Goal: Navigation & Orientation: Find specific page/section

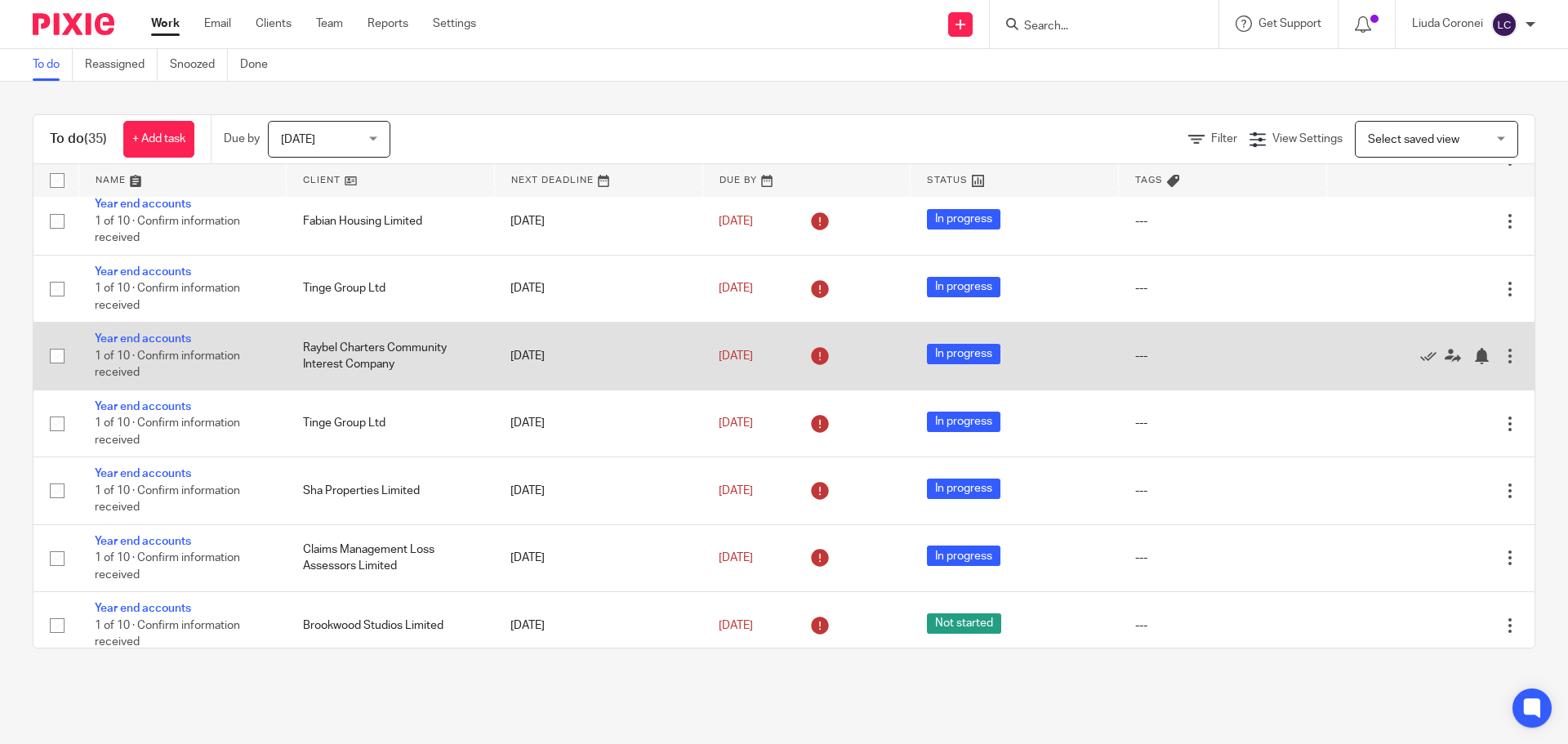
scroll to position [490, 0]
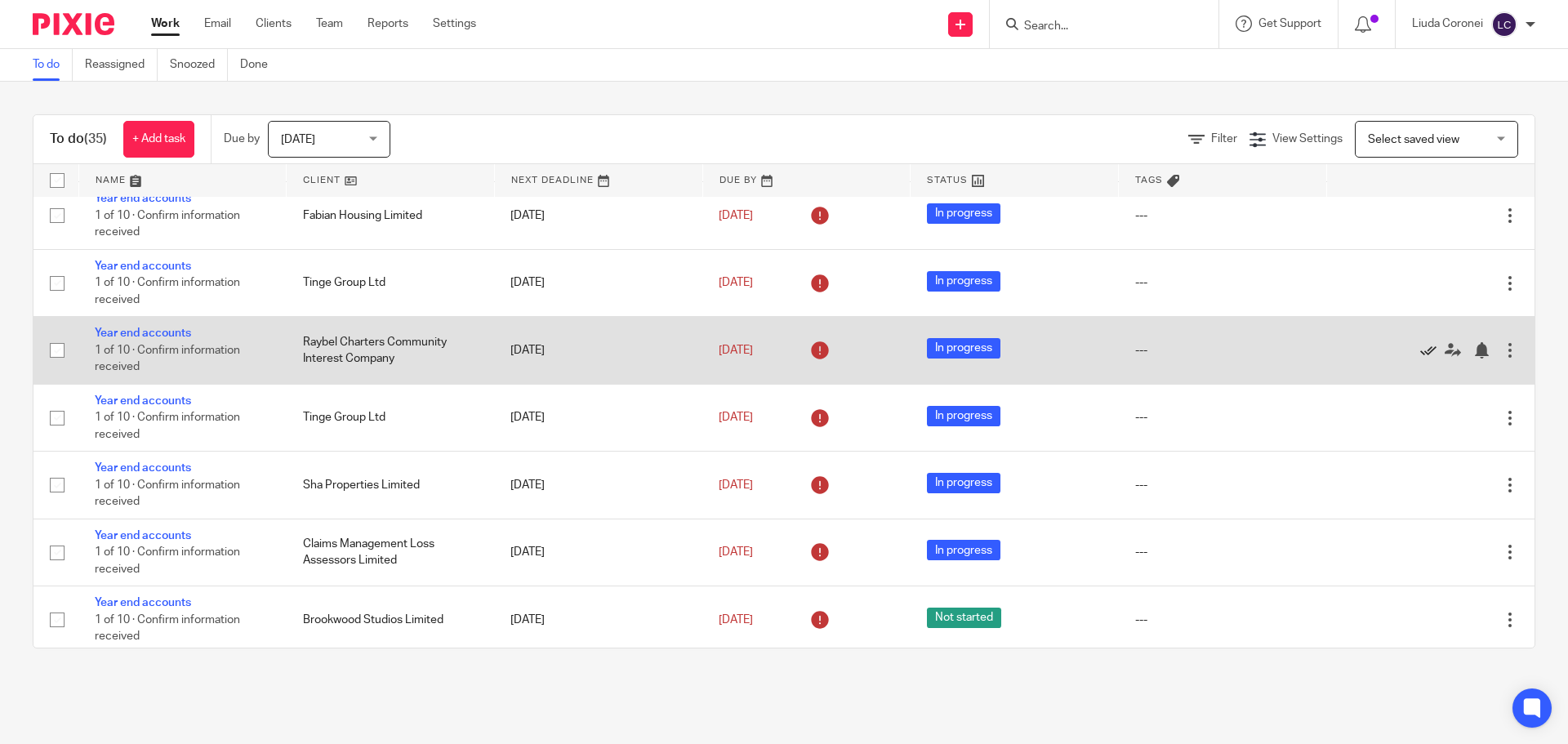
click at [1420, 350] on icon at bounding box center [1428, 350] width 17 height 17
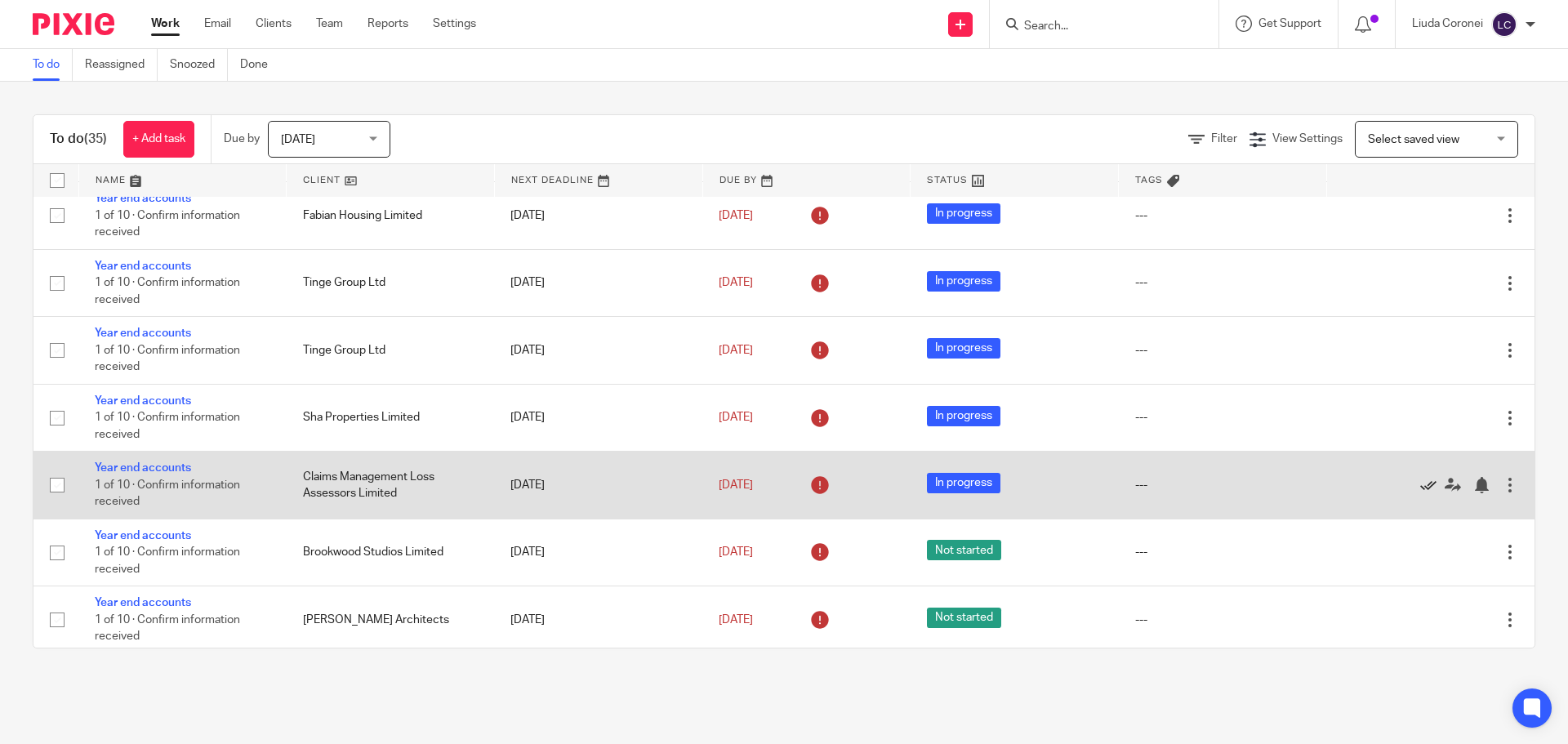
click at [1420, 485] on icon at bounding box center [1428, 485] width 17 height 17
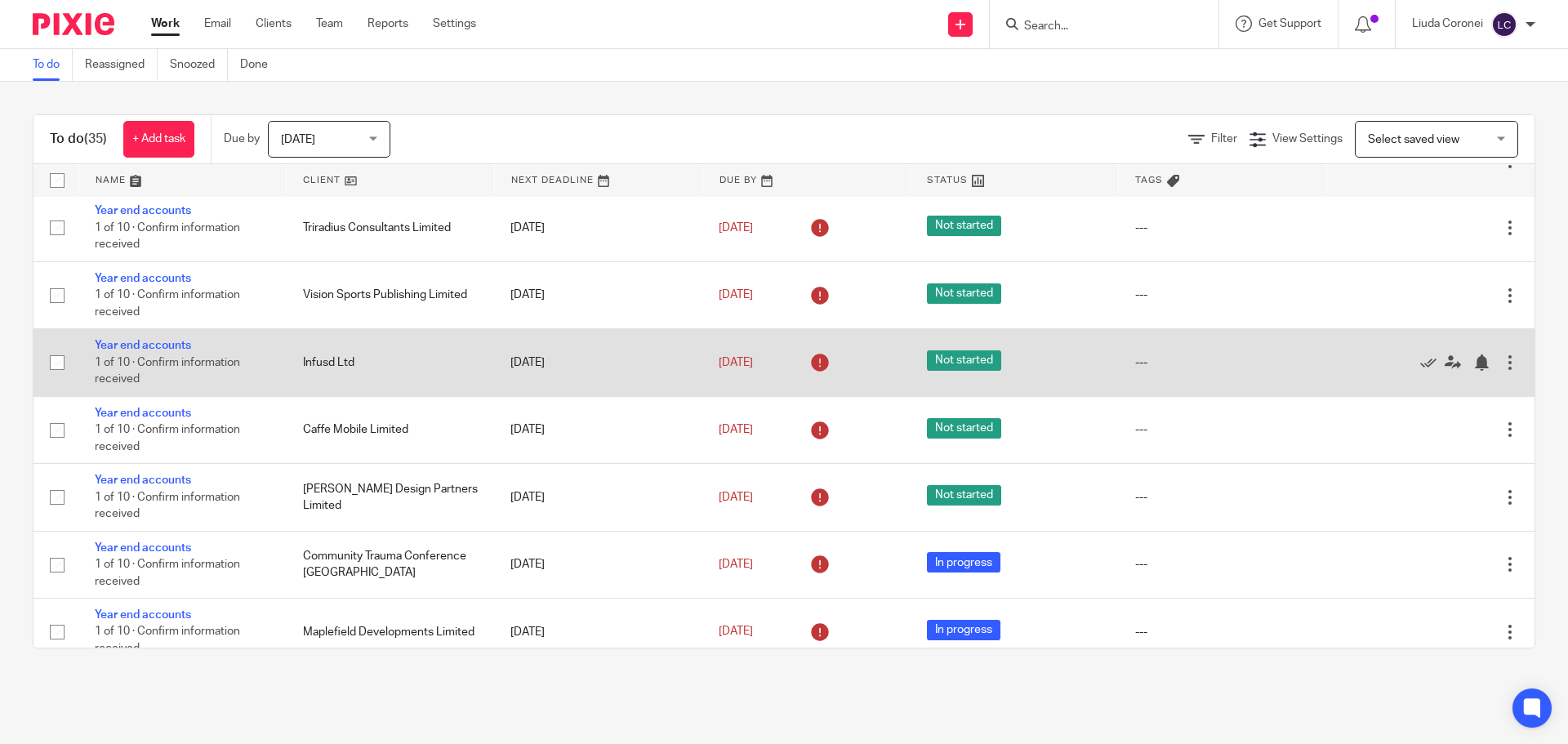
scroll to position [1380, 0]
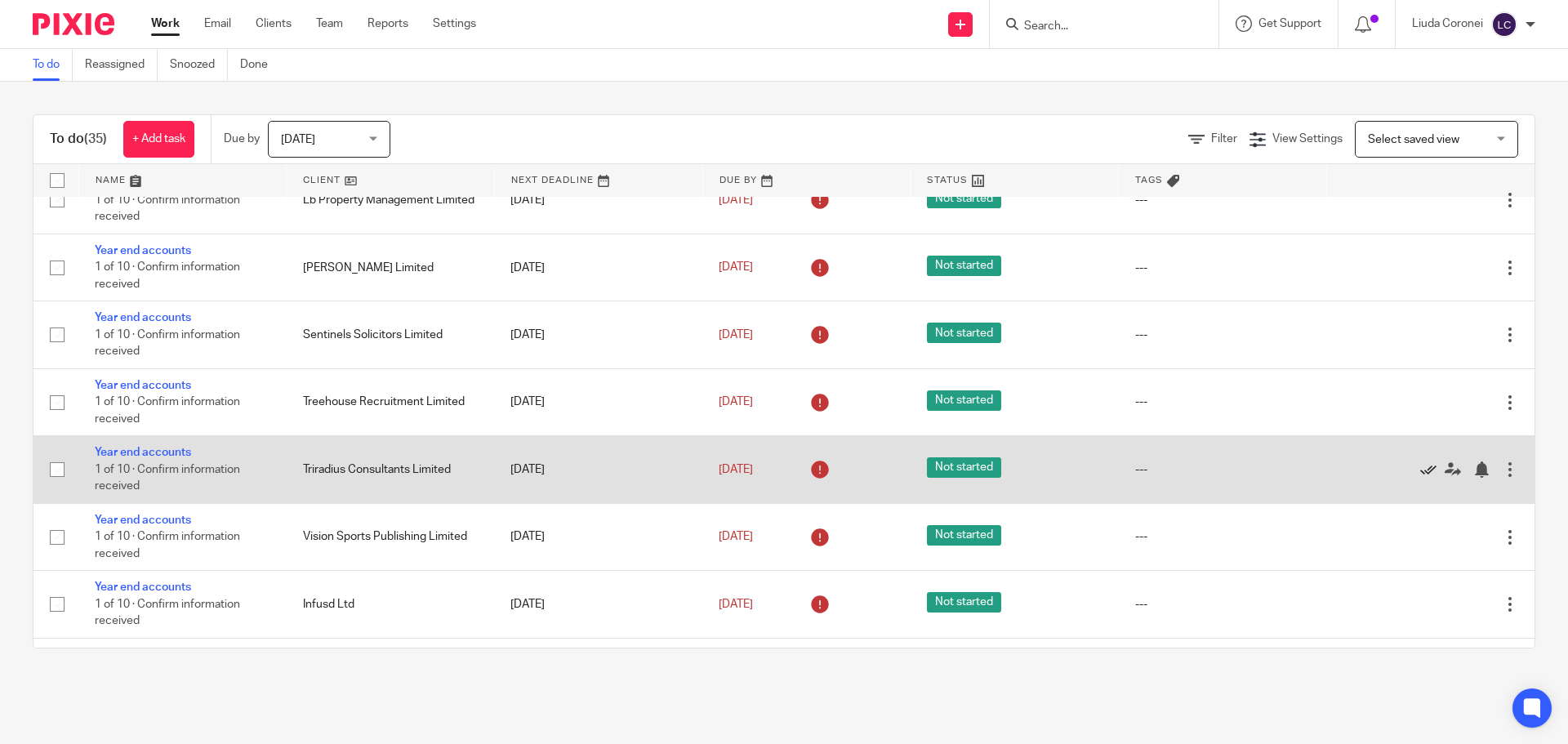
click at [1420, 468] on icon at bounding box center [1428, 469] width 17 height 17
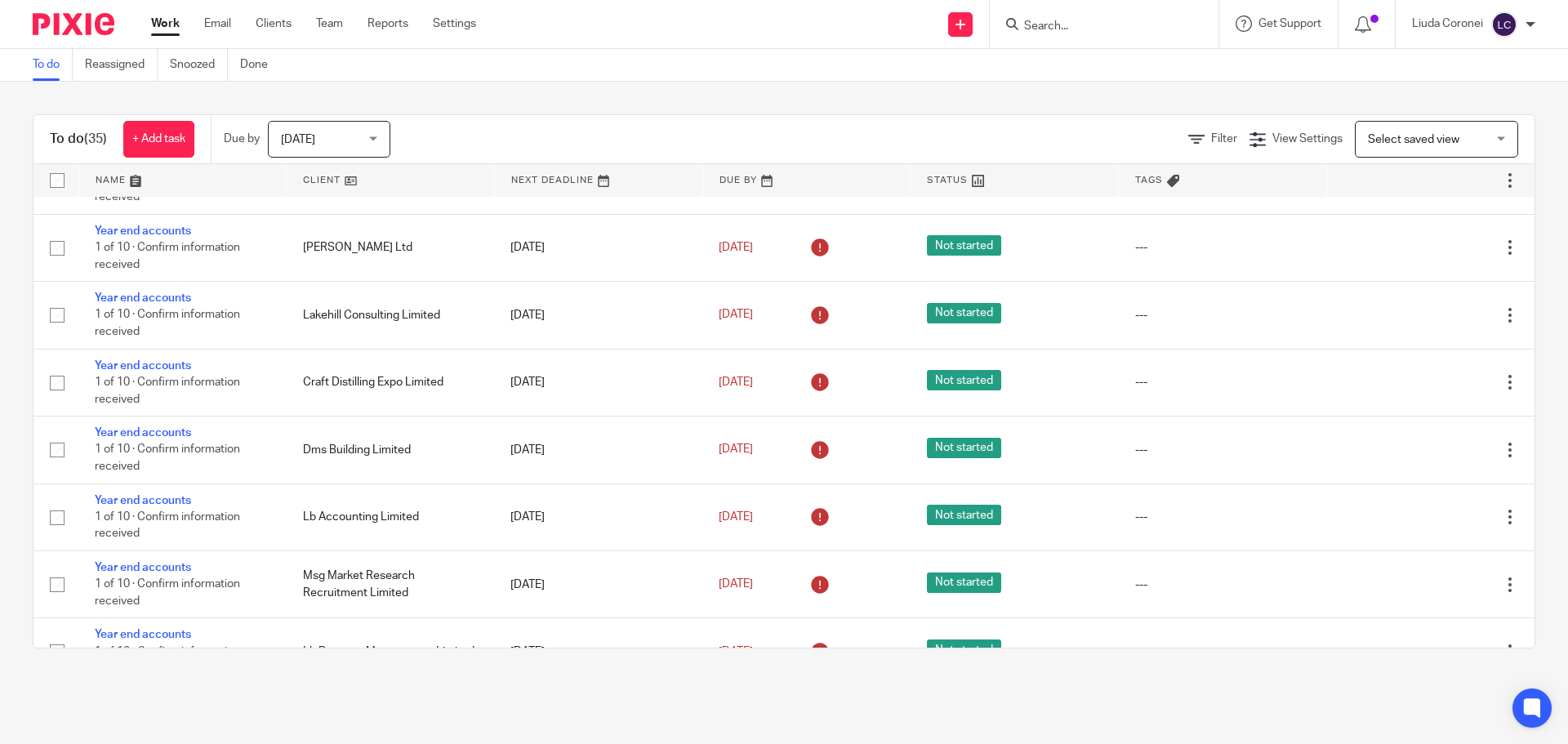
scroll to position [891, 0]
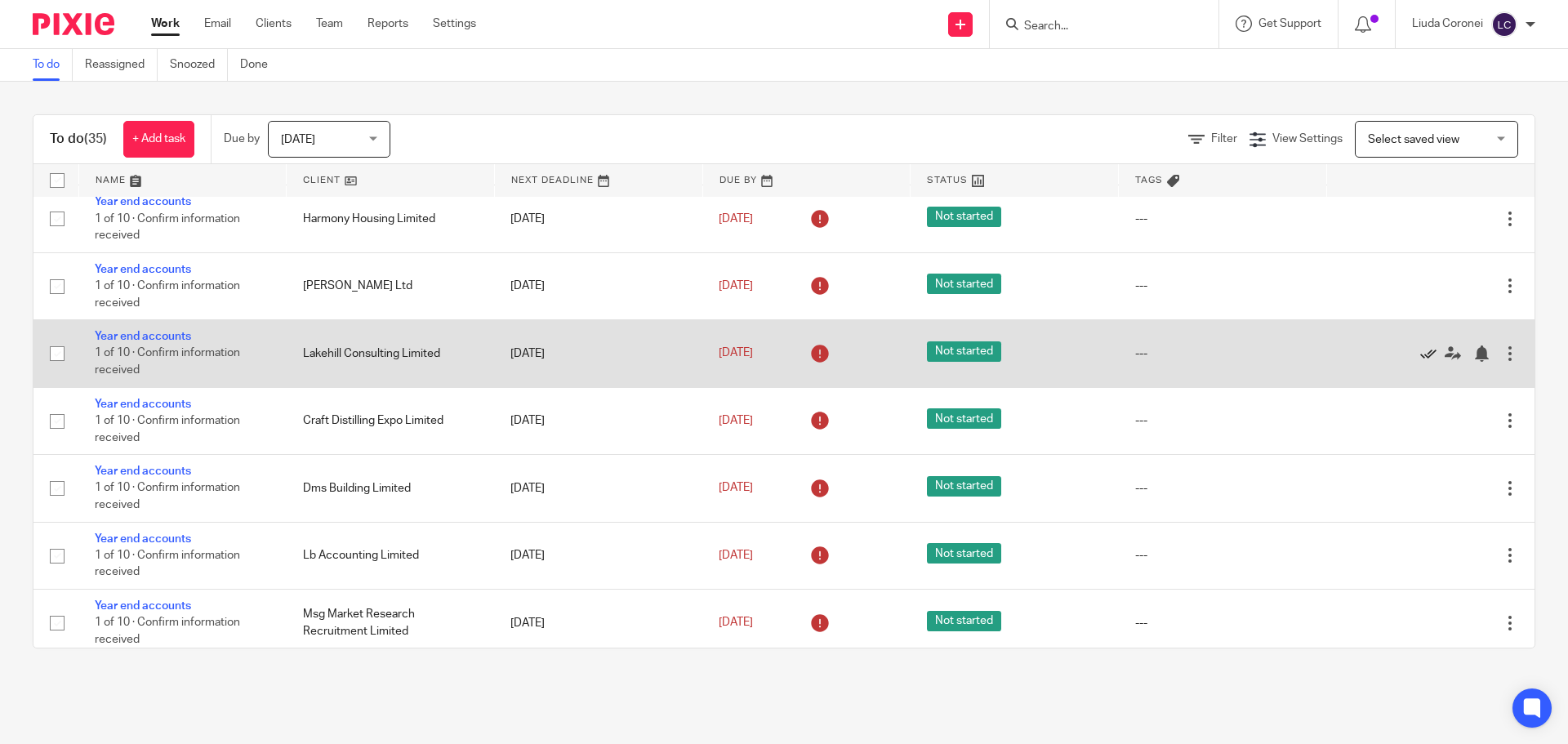
click at [1420, 354] on icon at bounding box center [1428, 353] width 17 height 17
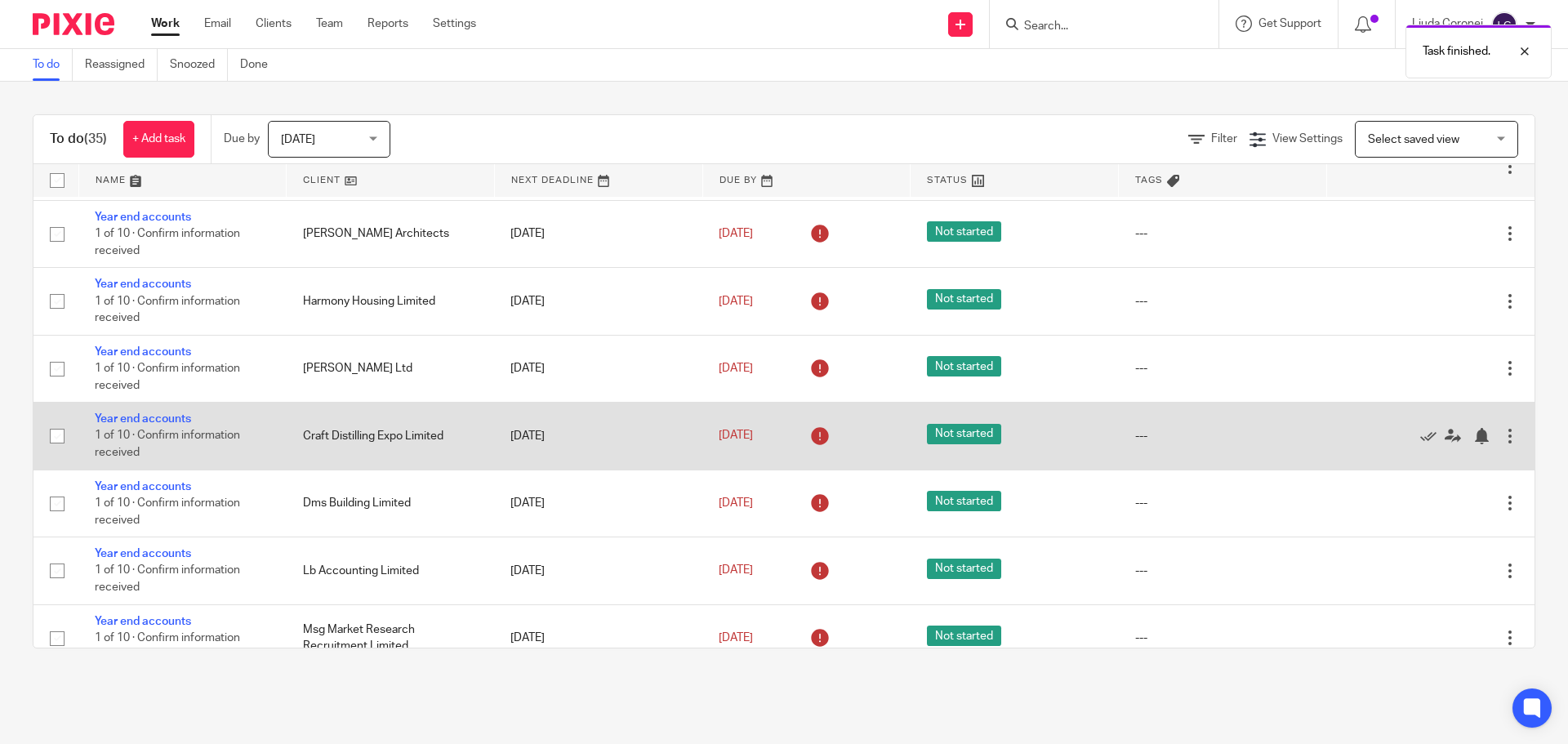
scroll to position [810, 0]
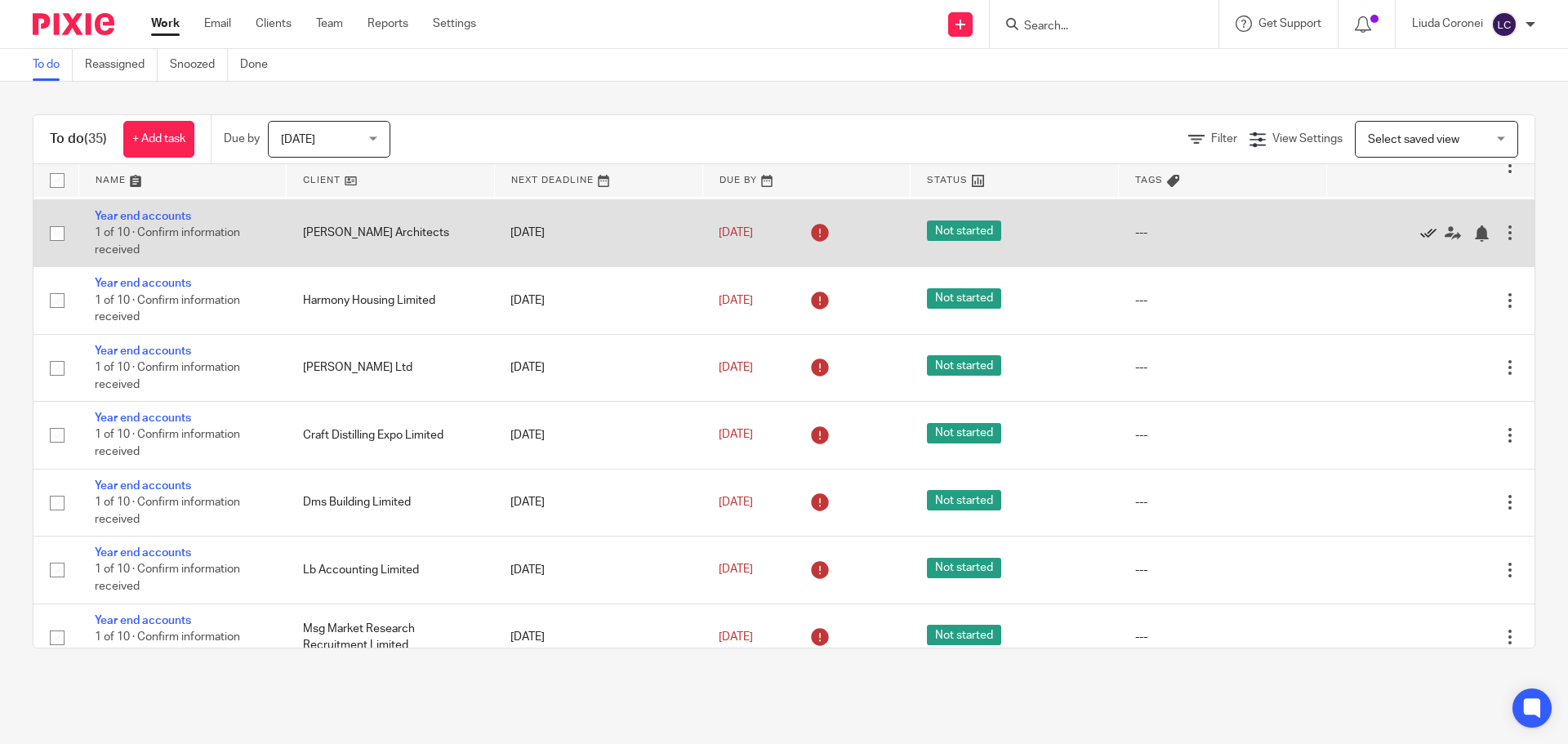
click at [1420, 232] on icon at bounding box center [1428, 234] width 17 height 17
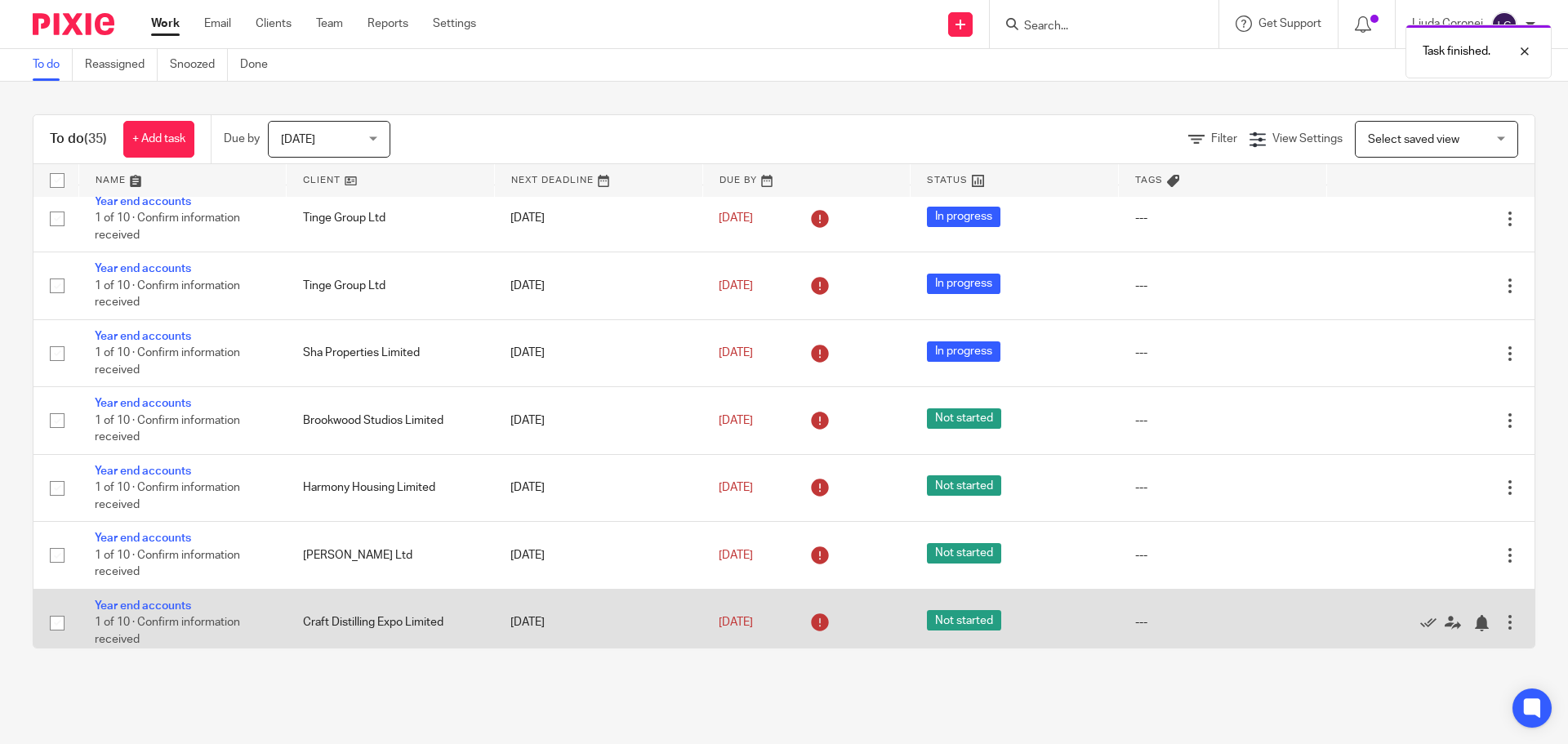
scroll to position [483, 0]
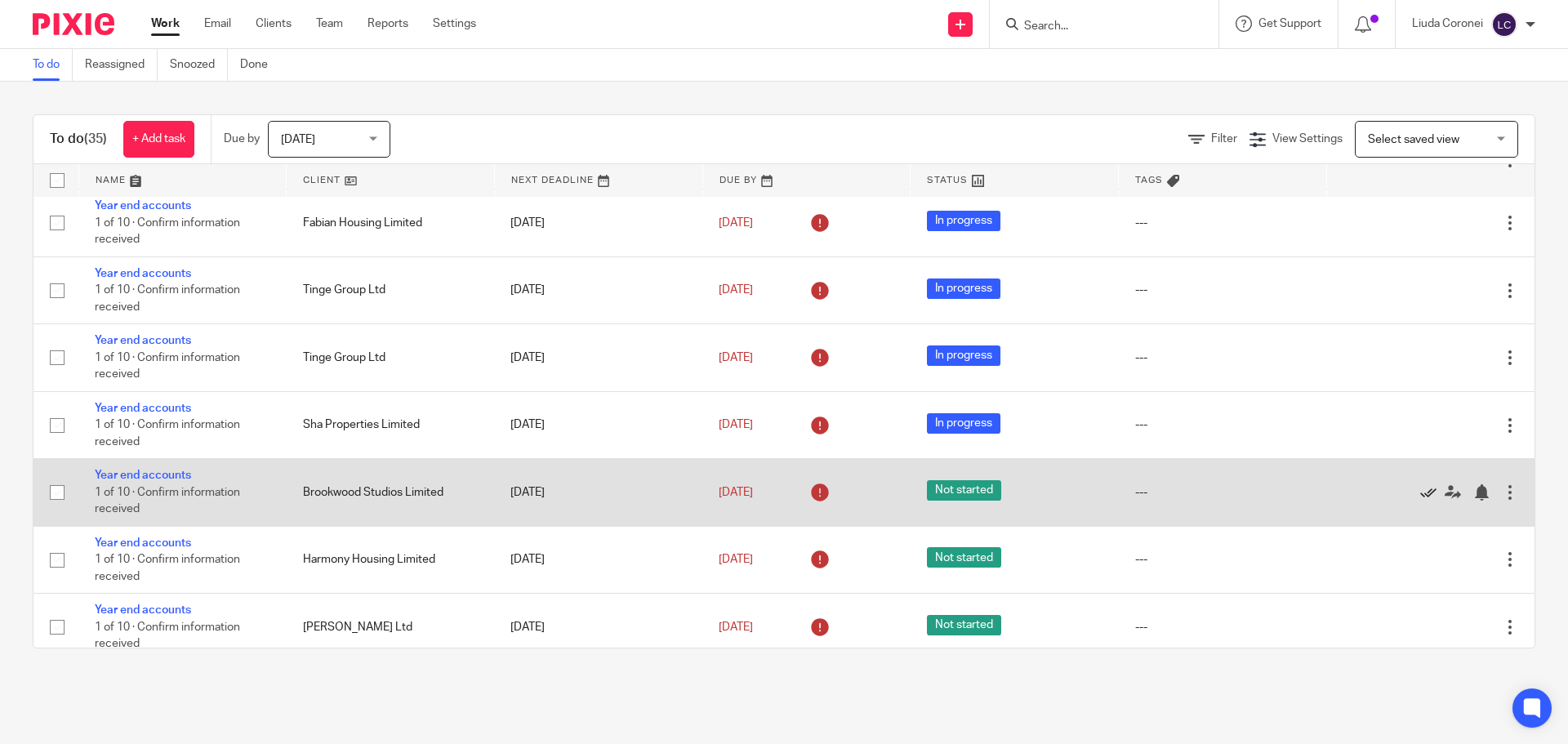
click at [1420, 493] on icon at bounding box center [1428, 492] width 17 height 17
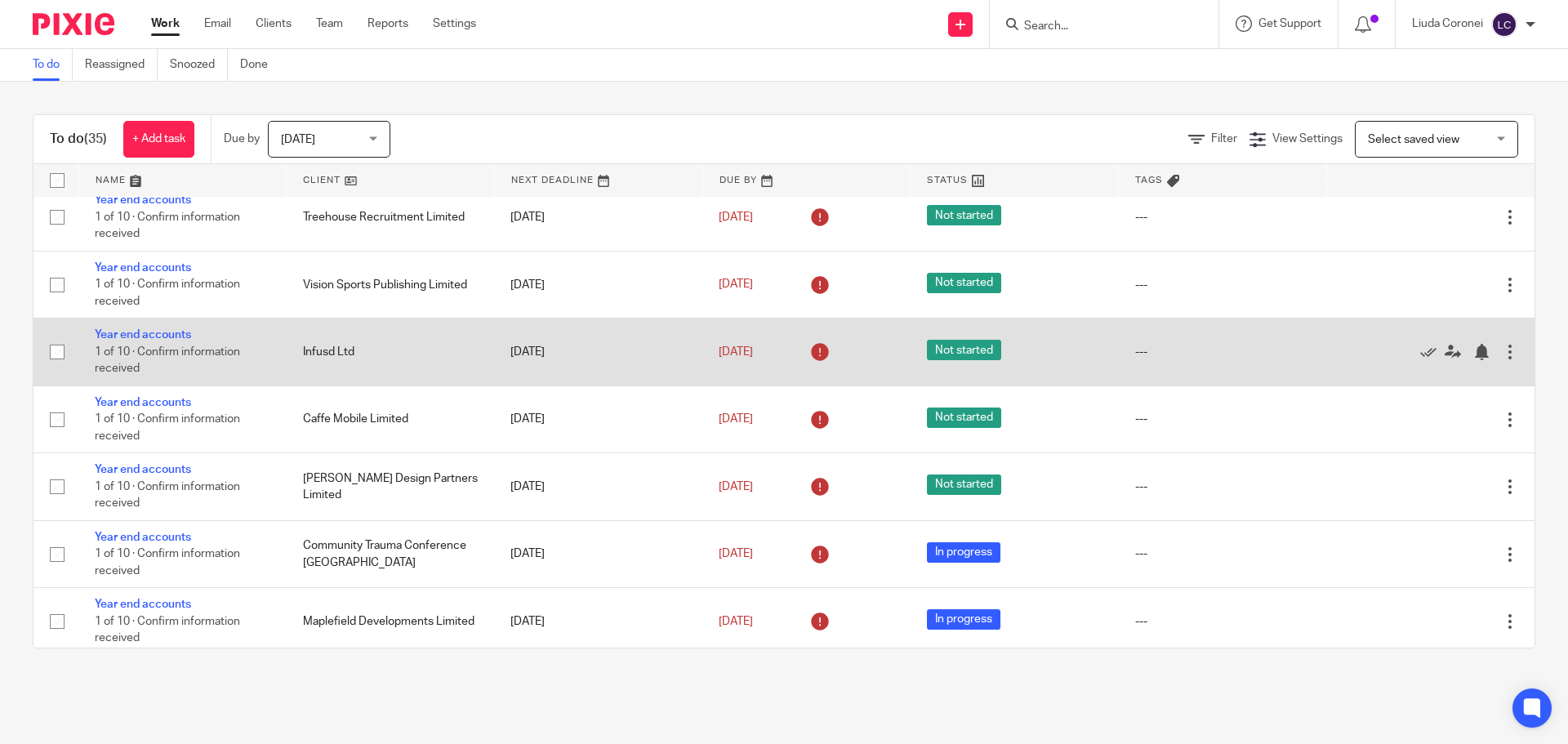
scroll to position [1438, 0]
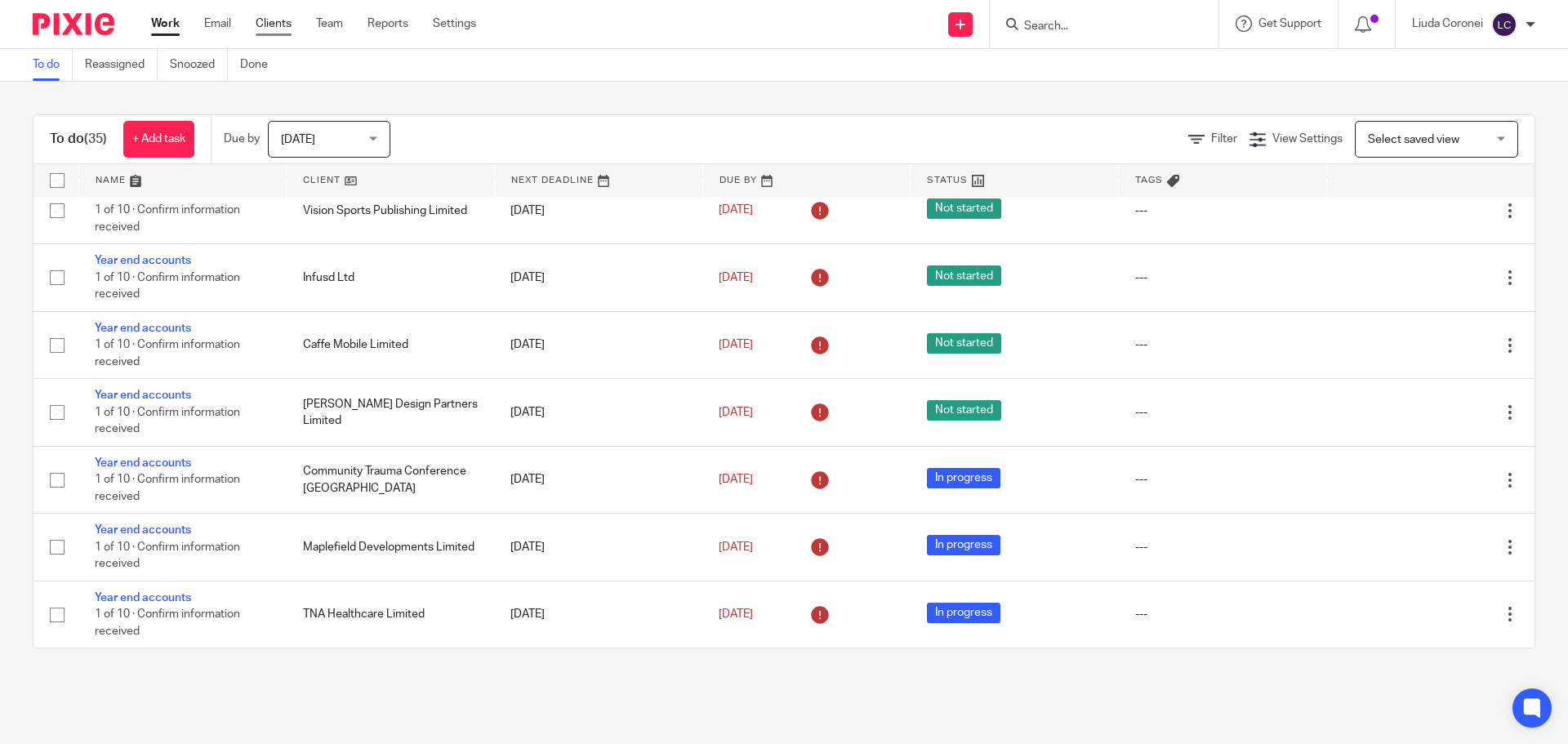
click at [275, 22] on link "Clients" at bounding box center [273, 23] width 36 height 17
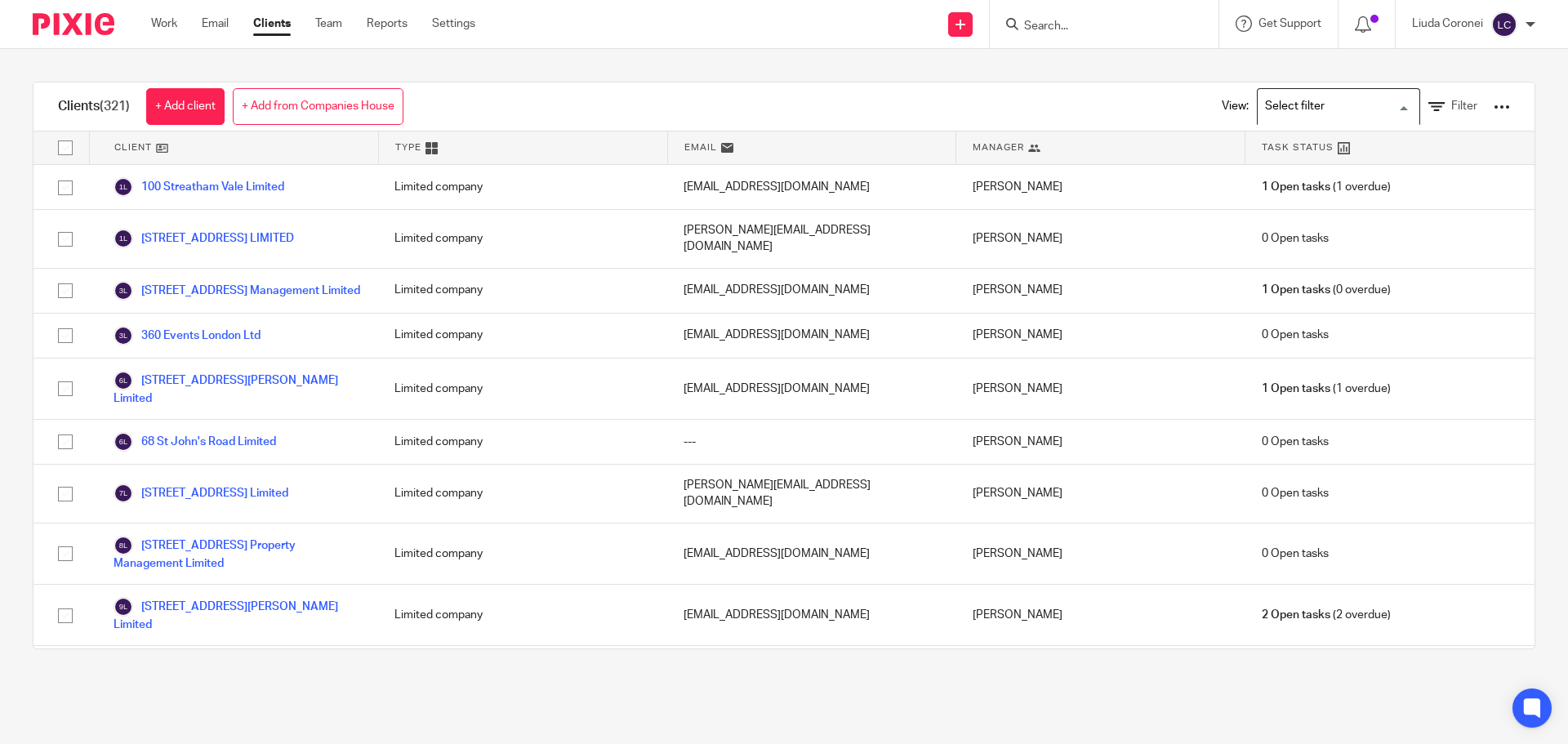
click at [1385, 111] on input "Search for option" at bounding box center [1335, 106] width 152 height 28
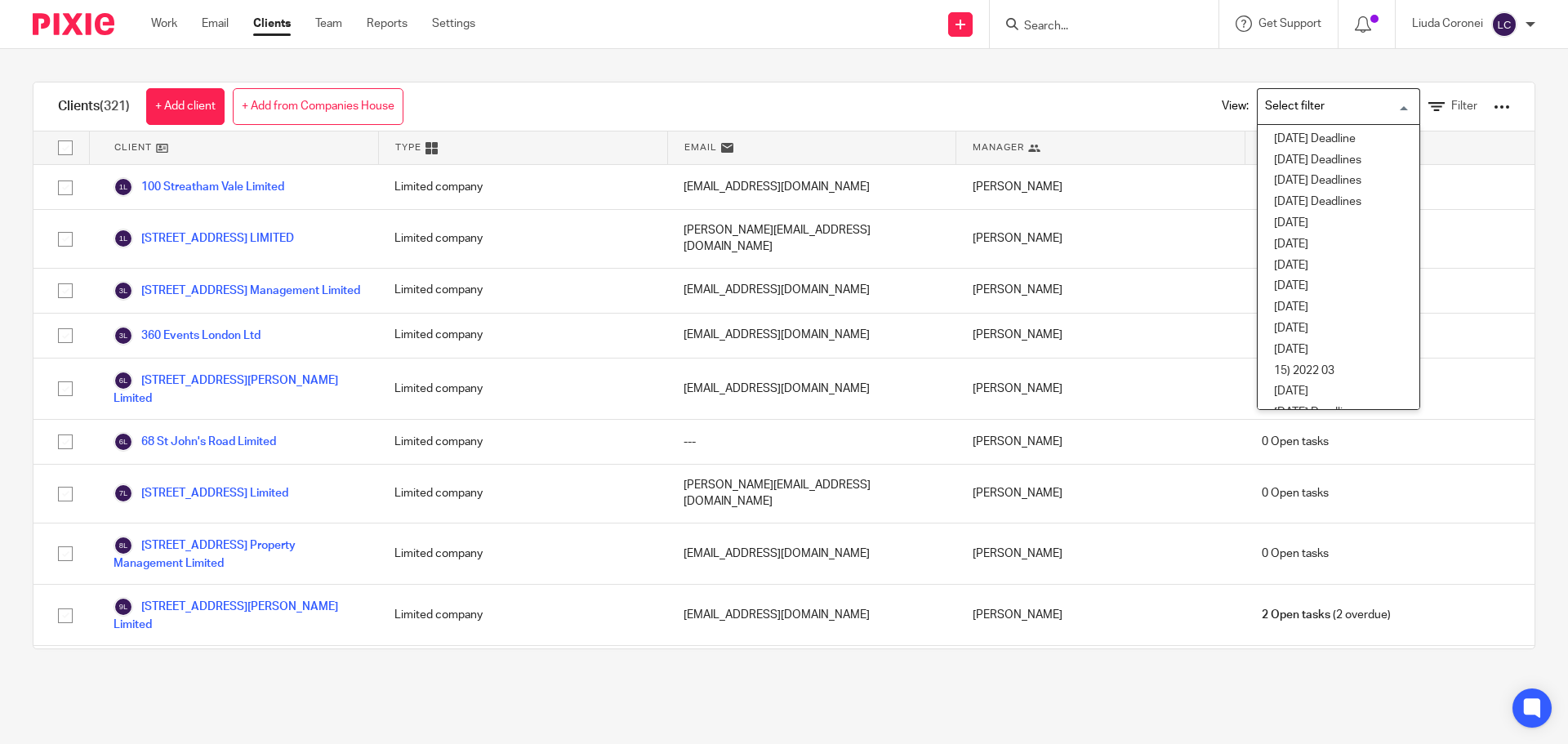
click at [1385, 111] on input "Search for option" at bounding box center [1335, 106] width 152 height 28
click at [1047, 102] on div "Clients (321) + Add client + Add from Companies House View: Loading... 03 March…" at bounding box center [784, 107] width 1501 height 49
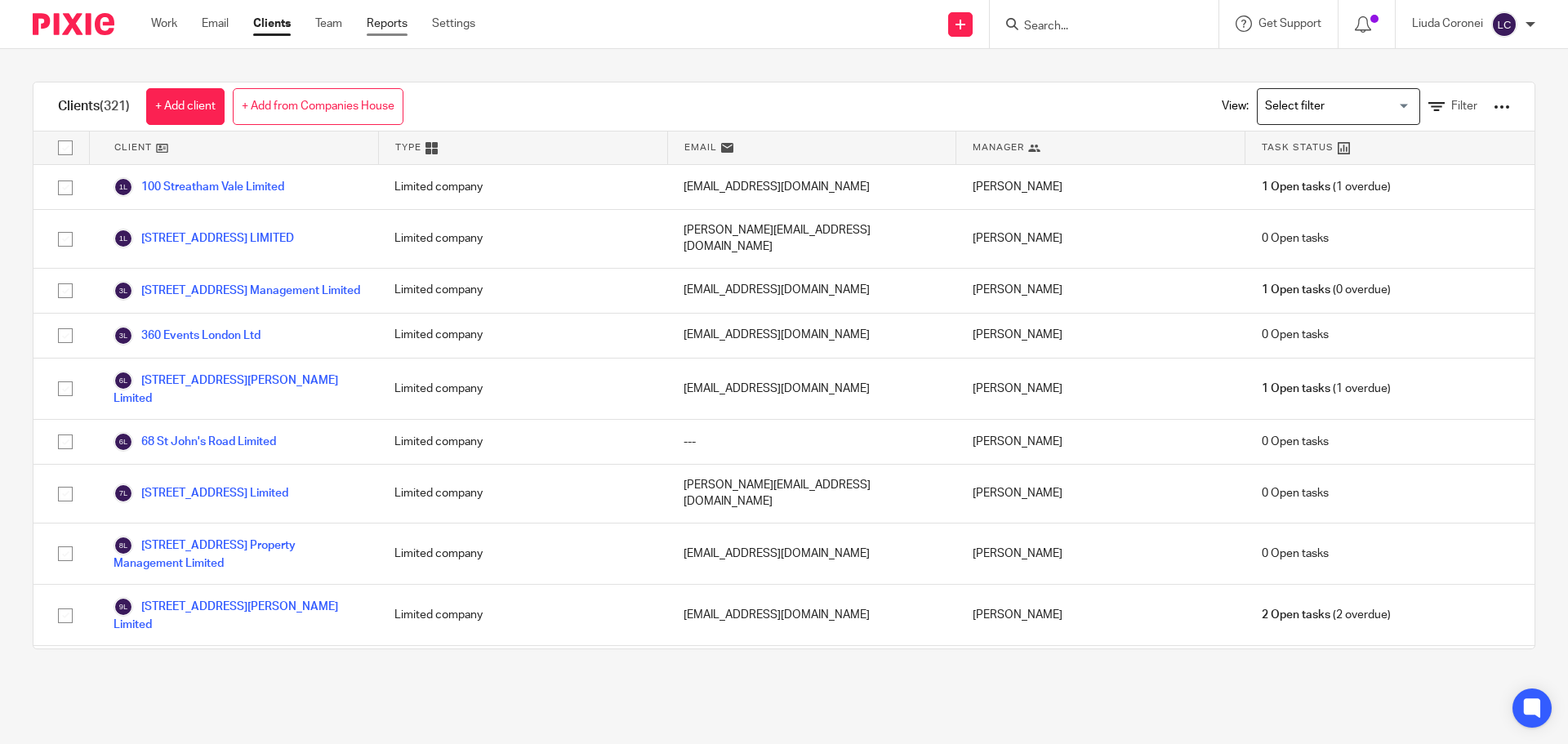
click at [392, 22] on link "Reports" at bounding box center [387, 23] width 41 height 17
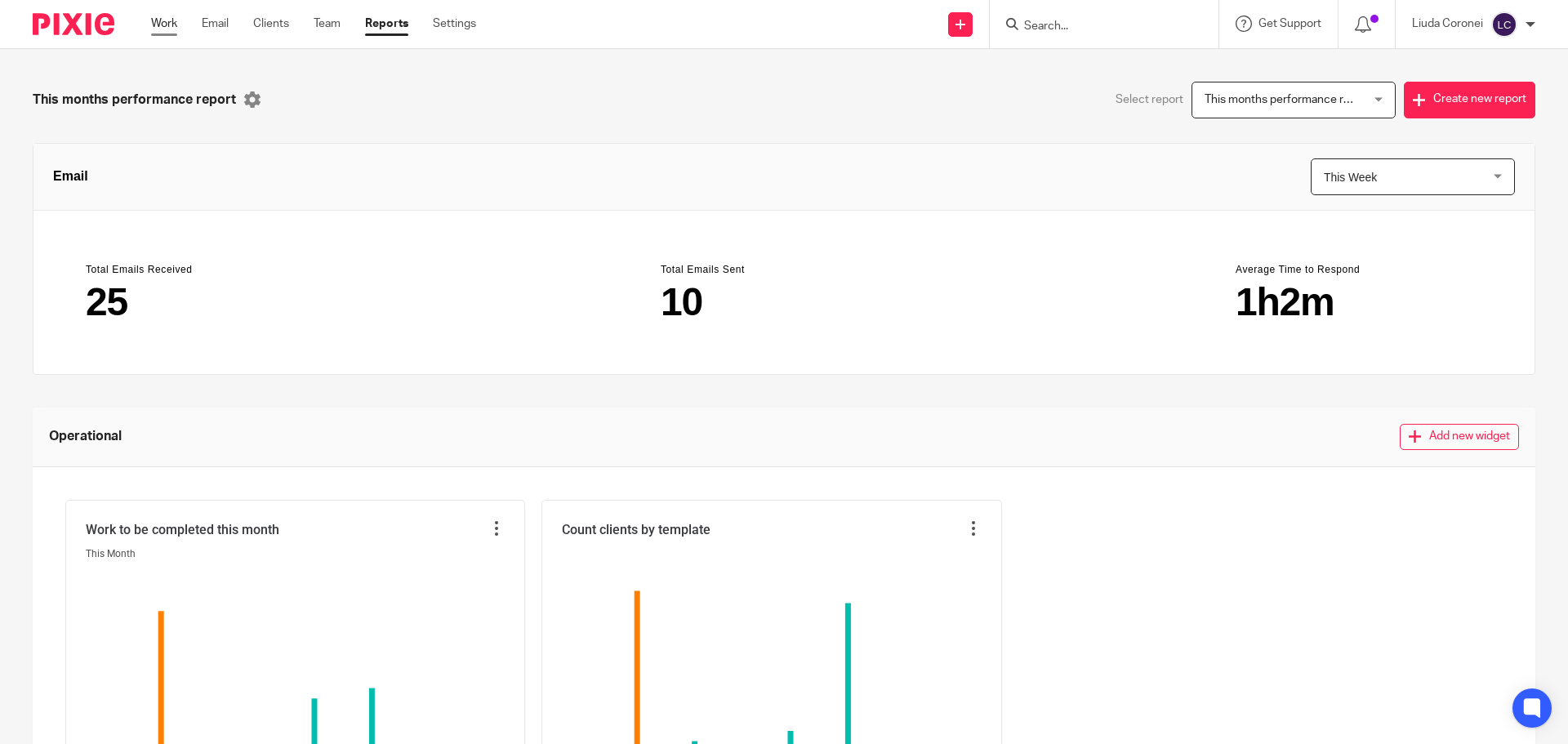
click at [170, 23] on link "Work" at bounding box center [164, 23] width 26 height 17
